Goal: Information Seeking & Learning: Learn about a topic

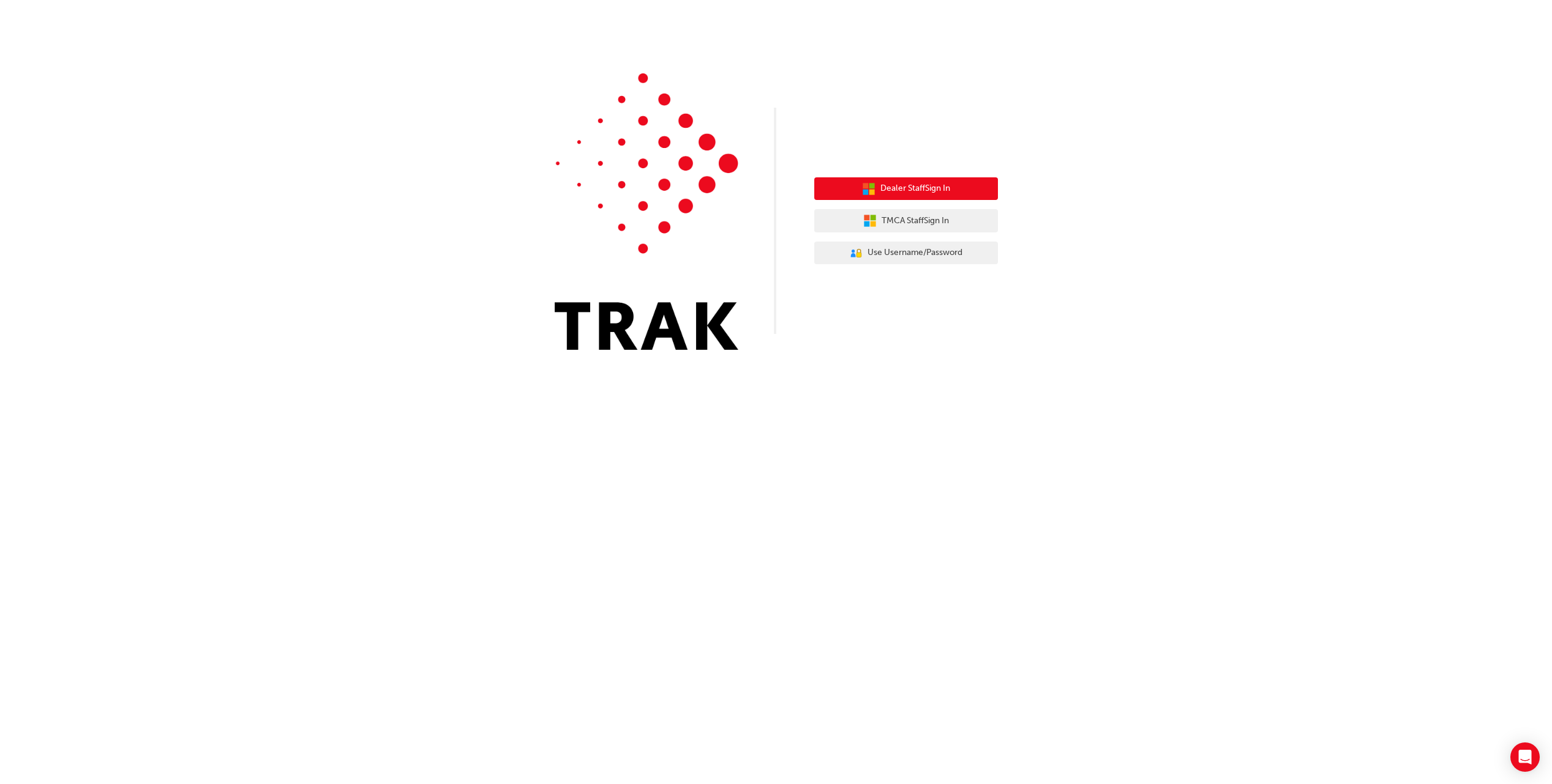
click at [945, 197] on button "Dealer Staff Sign In" at bounding box center [906, 189] width 184 height 23
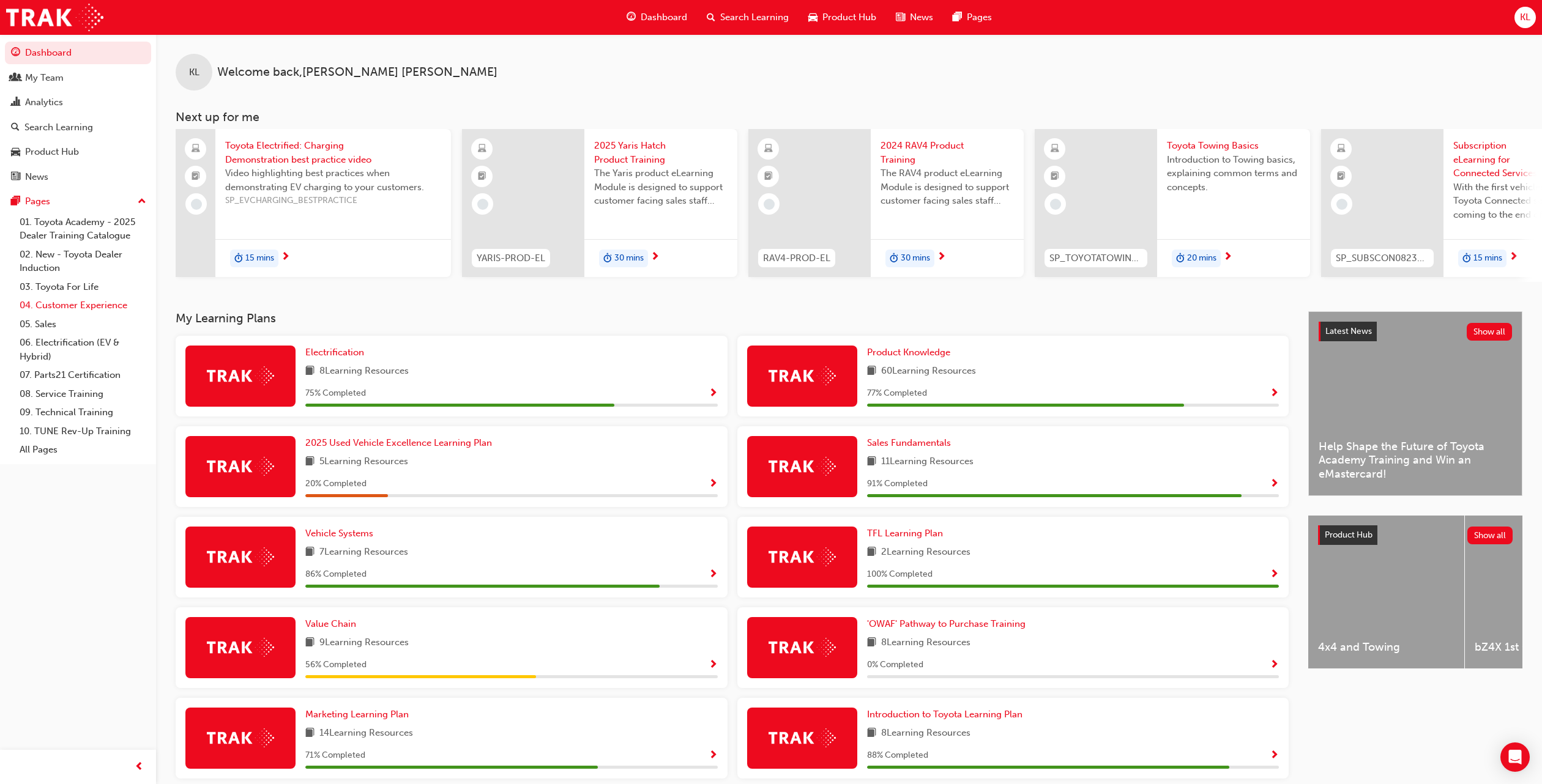
click at [72, 302] on link "04. Customer Experience" at bounding box center [83, 305] width 137 height 19
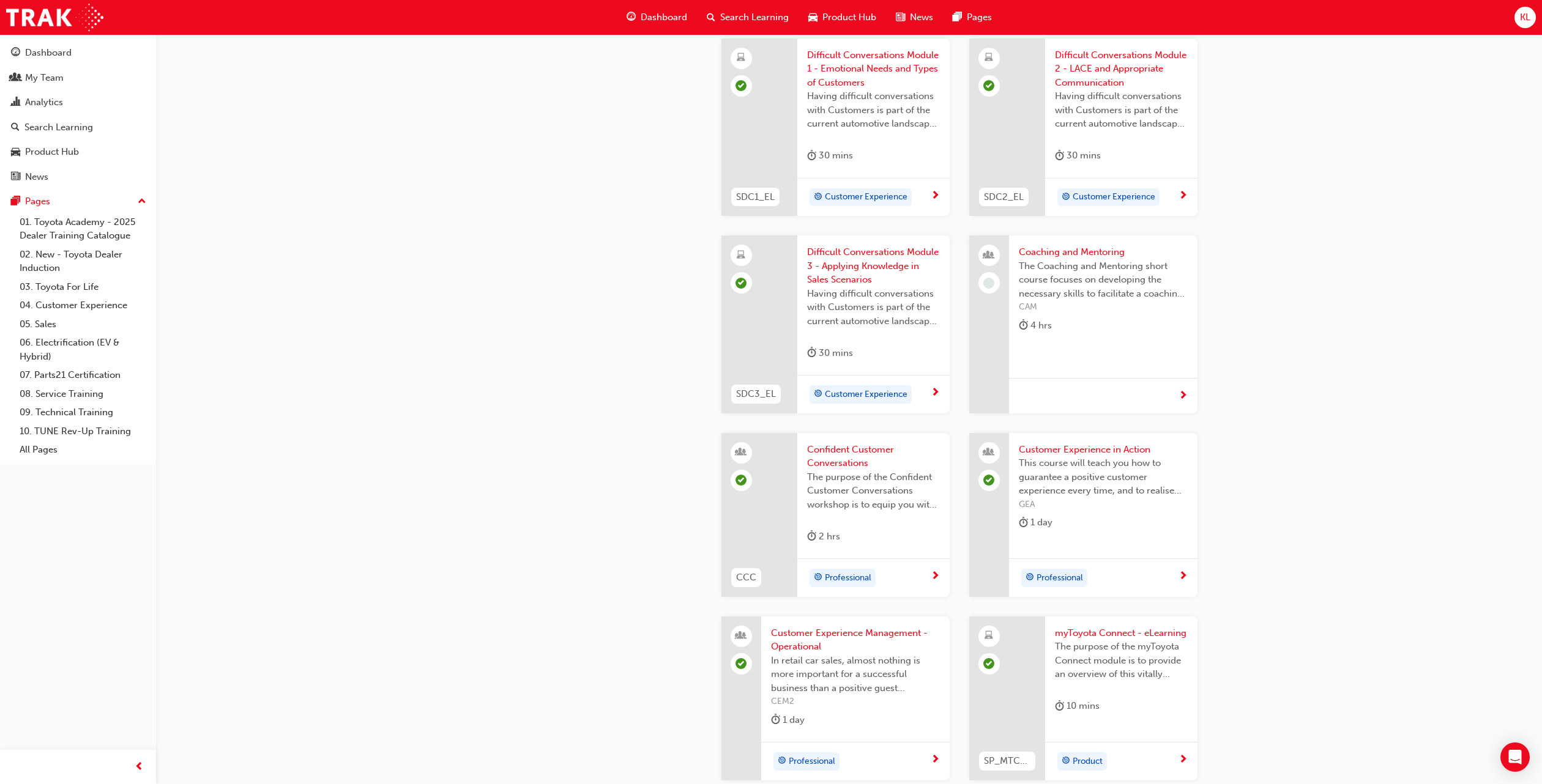
scroll to position [1469, 0]
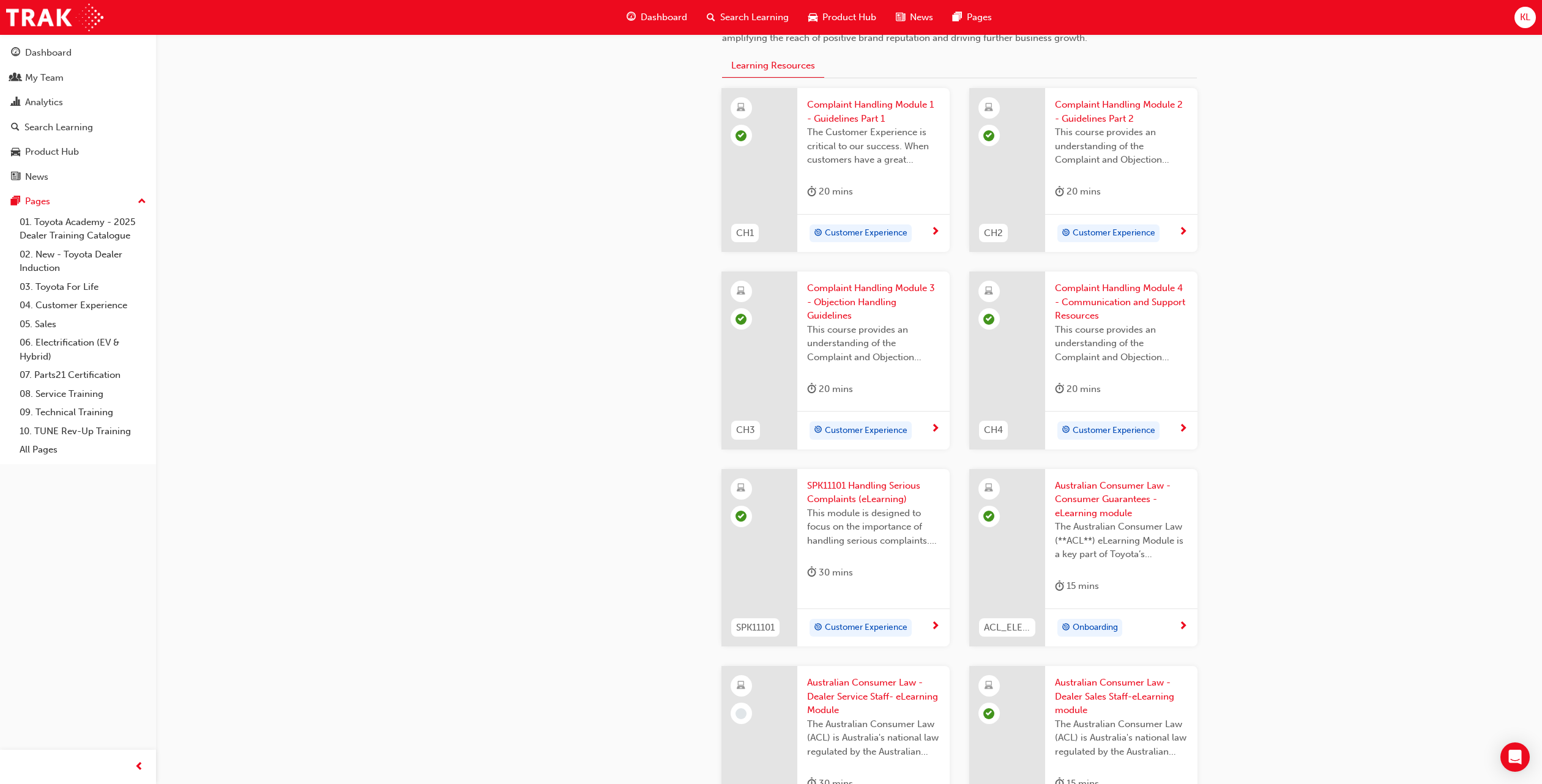
drag, startPoint x: 1151, startPoint y: 332, endPoint x: 1171, endPoint y: 300, distance: 37.7
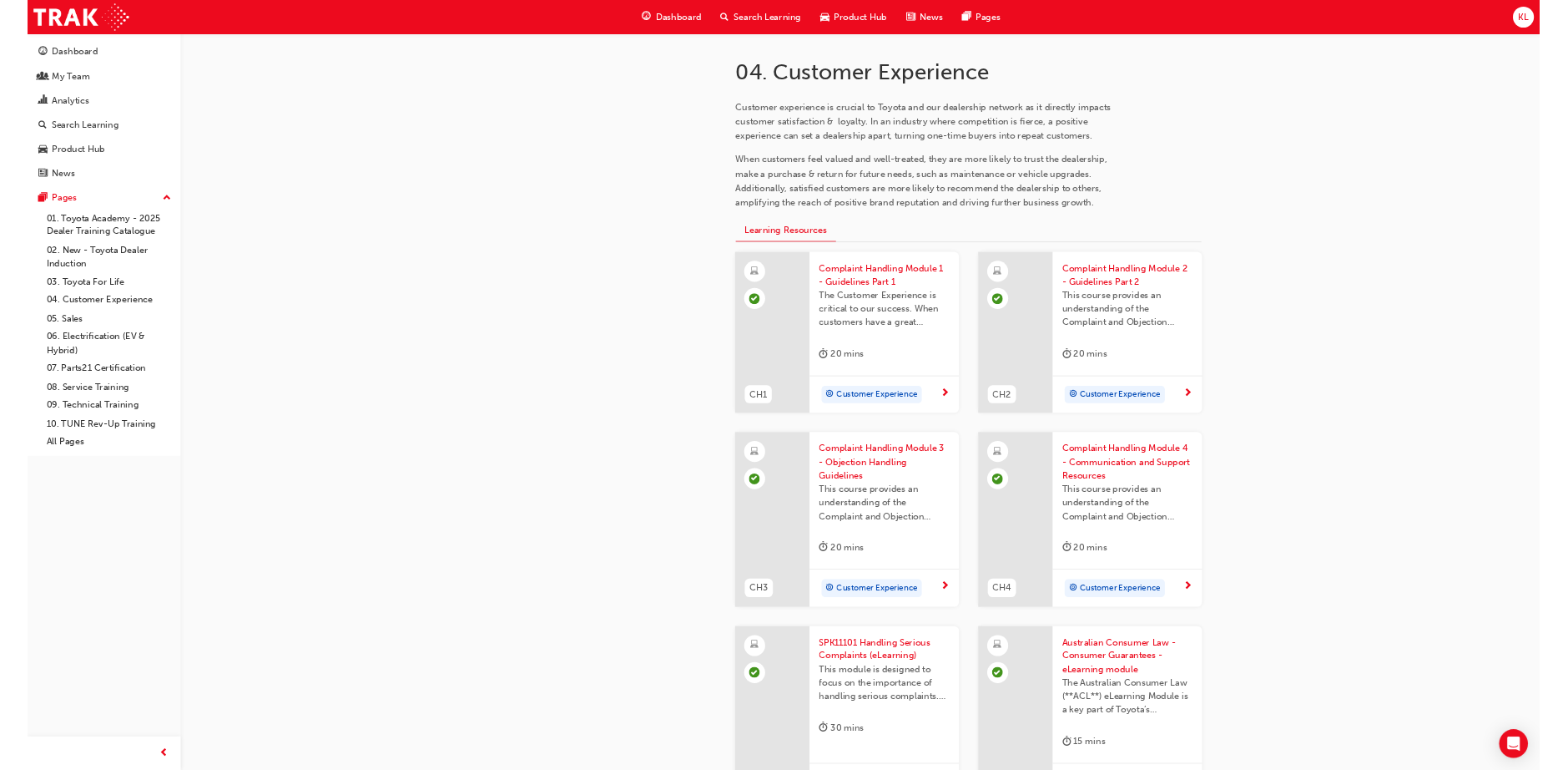
scroll to position [0, 0]
